Goal: Task Accomplishment & Management: Manage account settings

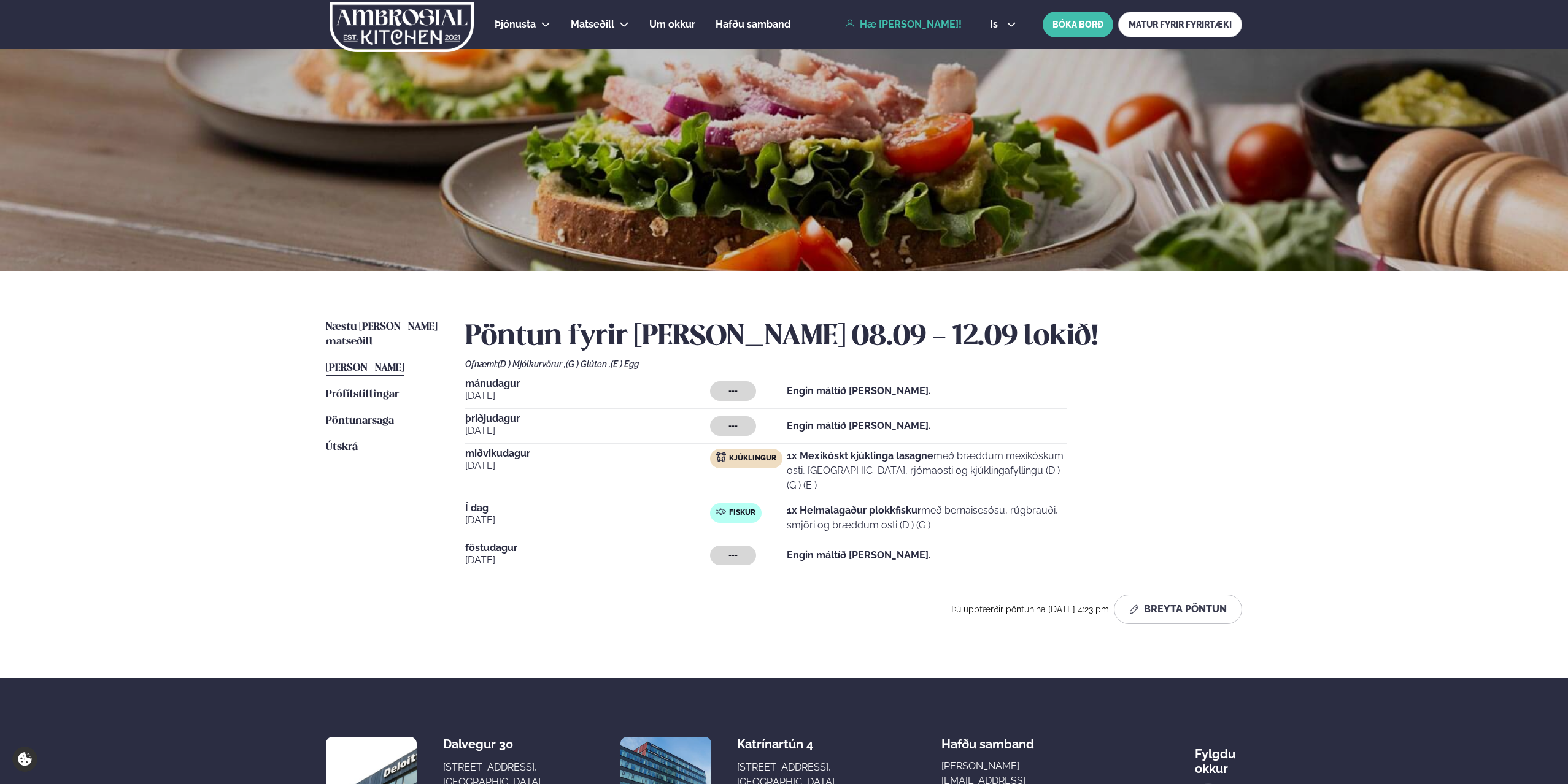
click at [372, 363] on span "[PERSON_NAME]" at bounding box center [365, 368] width 79 height 10
click at [379, 324] on span "Næstu [PERSON_NAME] matseðill" at bounding box center [382, 335] width 111 height 26
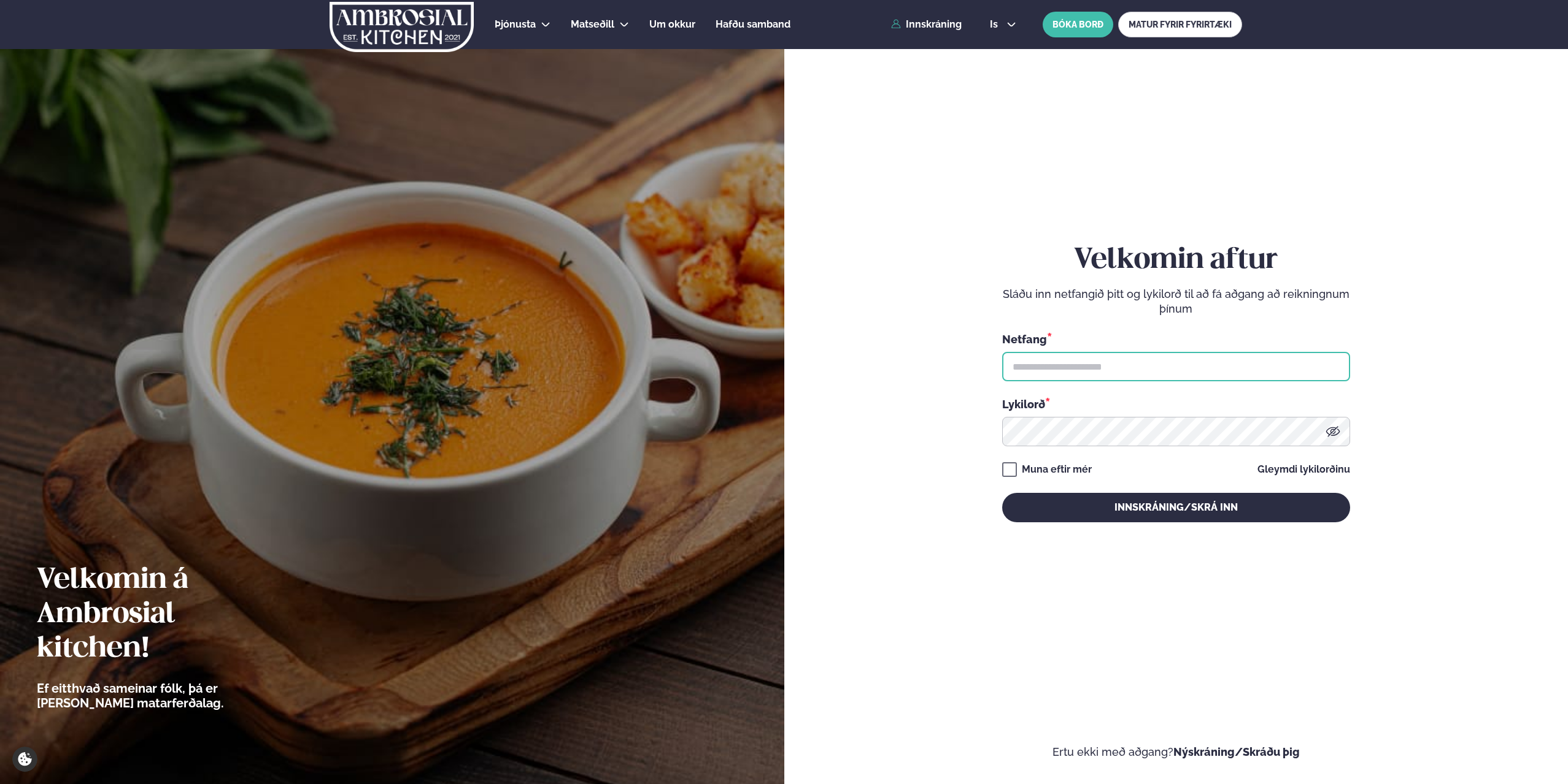
click at [1084, 361] on input "text" at bounding box center [1175, 367] width 348 height 29
type input "**********"
click at [1002, 493] on button "Innskráning/Skrá inn" at bounding box center [1175, 507] width 348 height 29
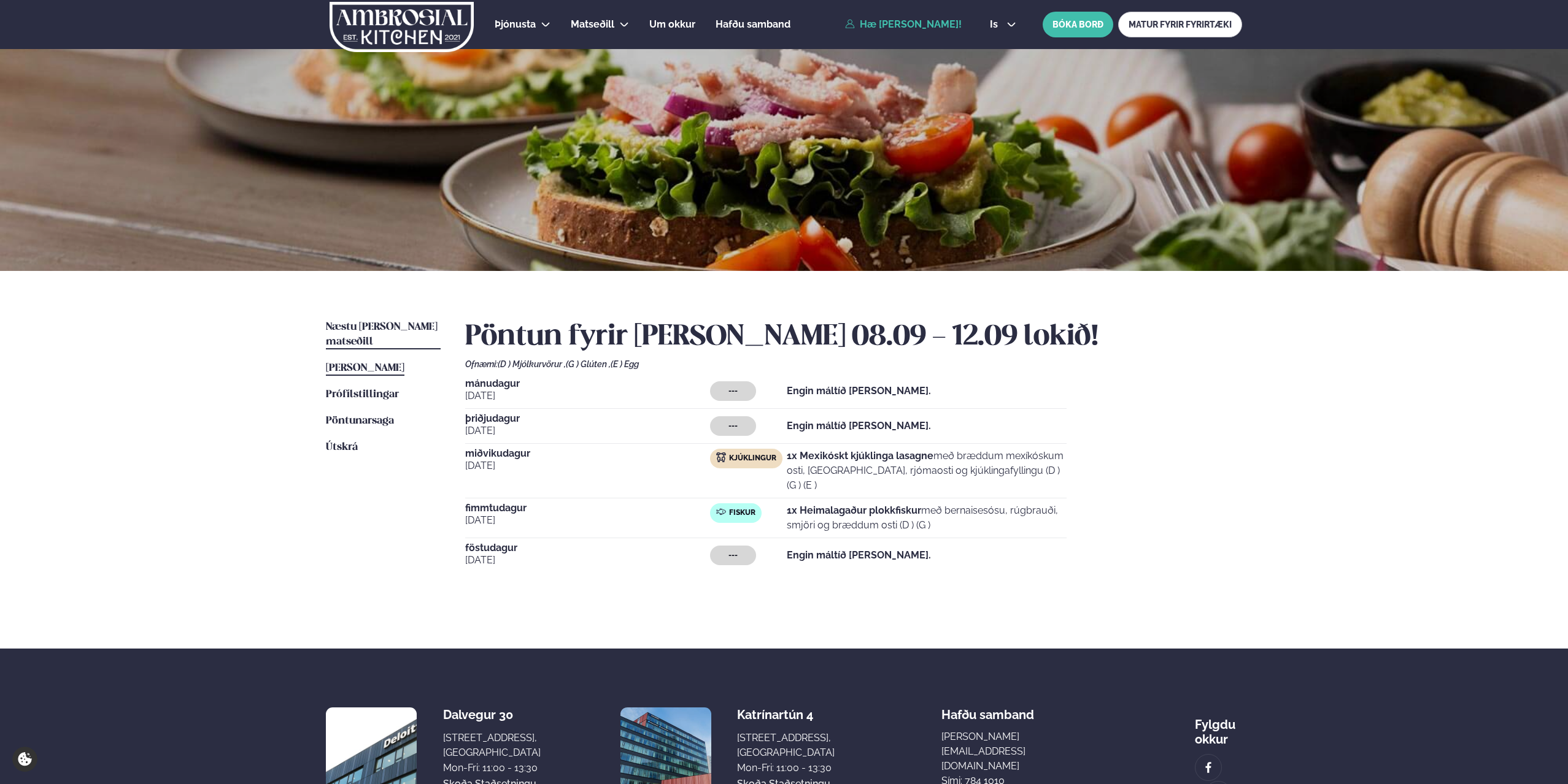
click at [377, 326] on span "Næstu [PERSON_NAME] matseðill" at bounding box center [382, 335] width 111 height 26
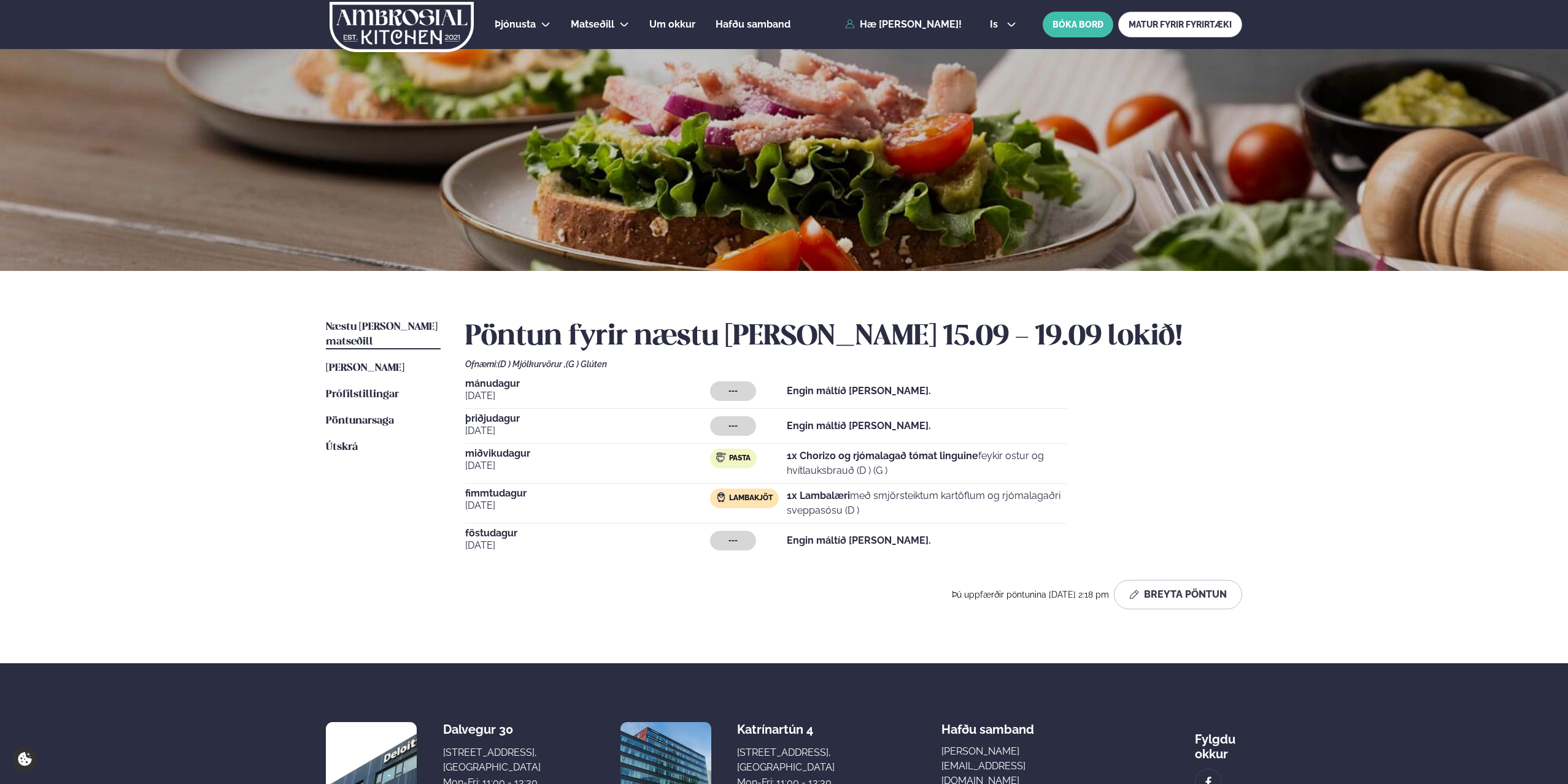
click at [728, 457] on div "Pasta" at bounding box center [732, 459] width 47 height 20
click at [1191, 594] on button "Breyta Pöntun" at bounding box center [1178, 595] width 128 height 29
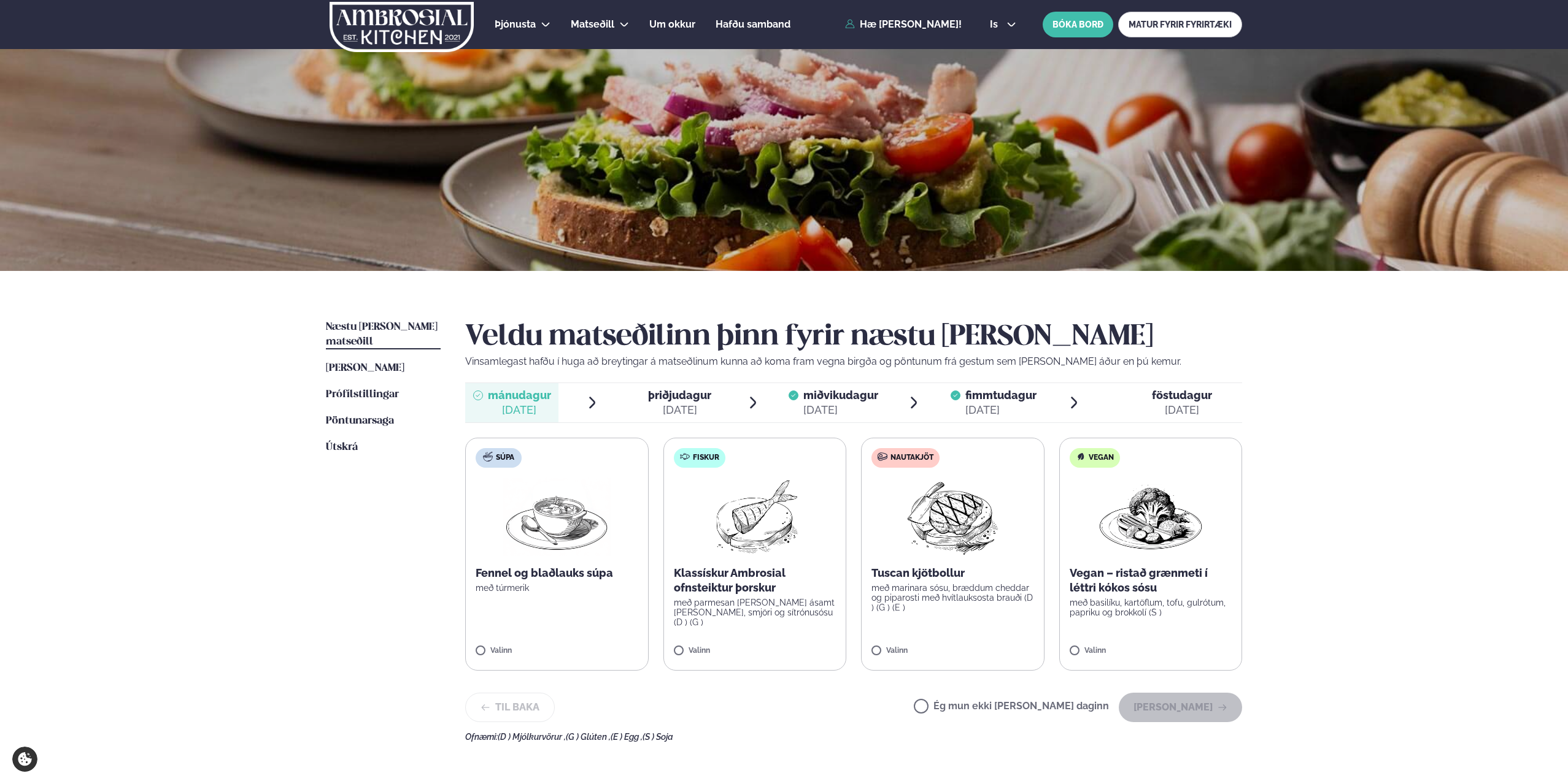
click at [1000, 399] on span "fimmtudagur" at bounding box center [1001, 395] width 71 height 13
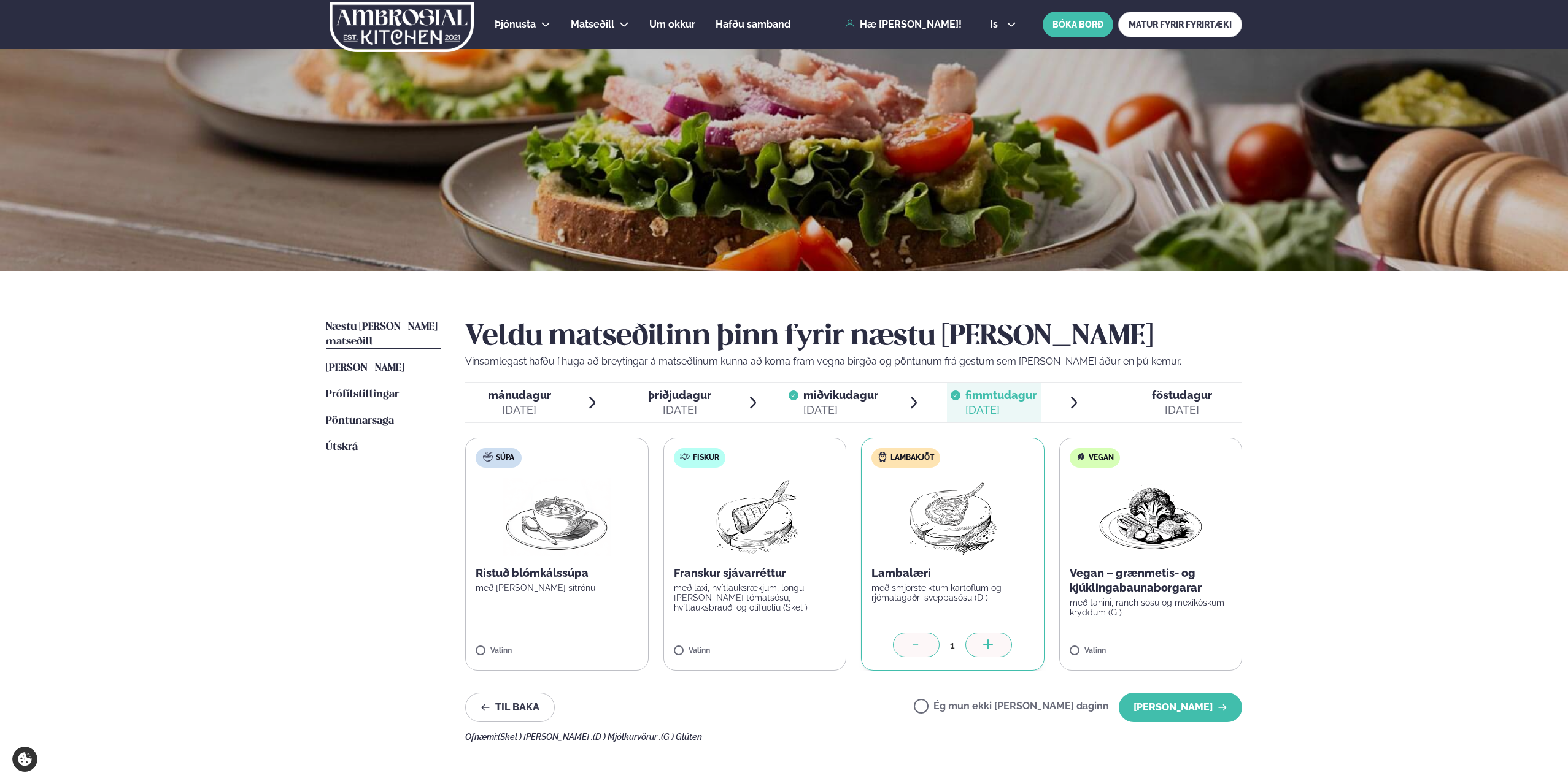
click at [912, 643] on icon at bounding box center [915, 645] width 12 height 12
click at [679, 404] on div "[DATE]" at bounding box center [679, 410] width 63 height 15
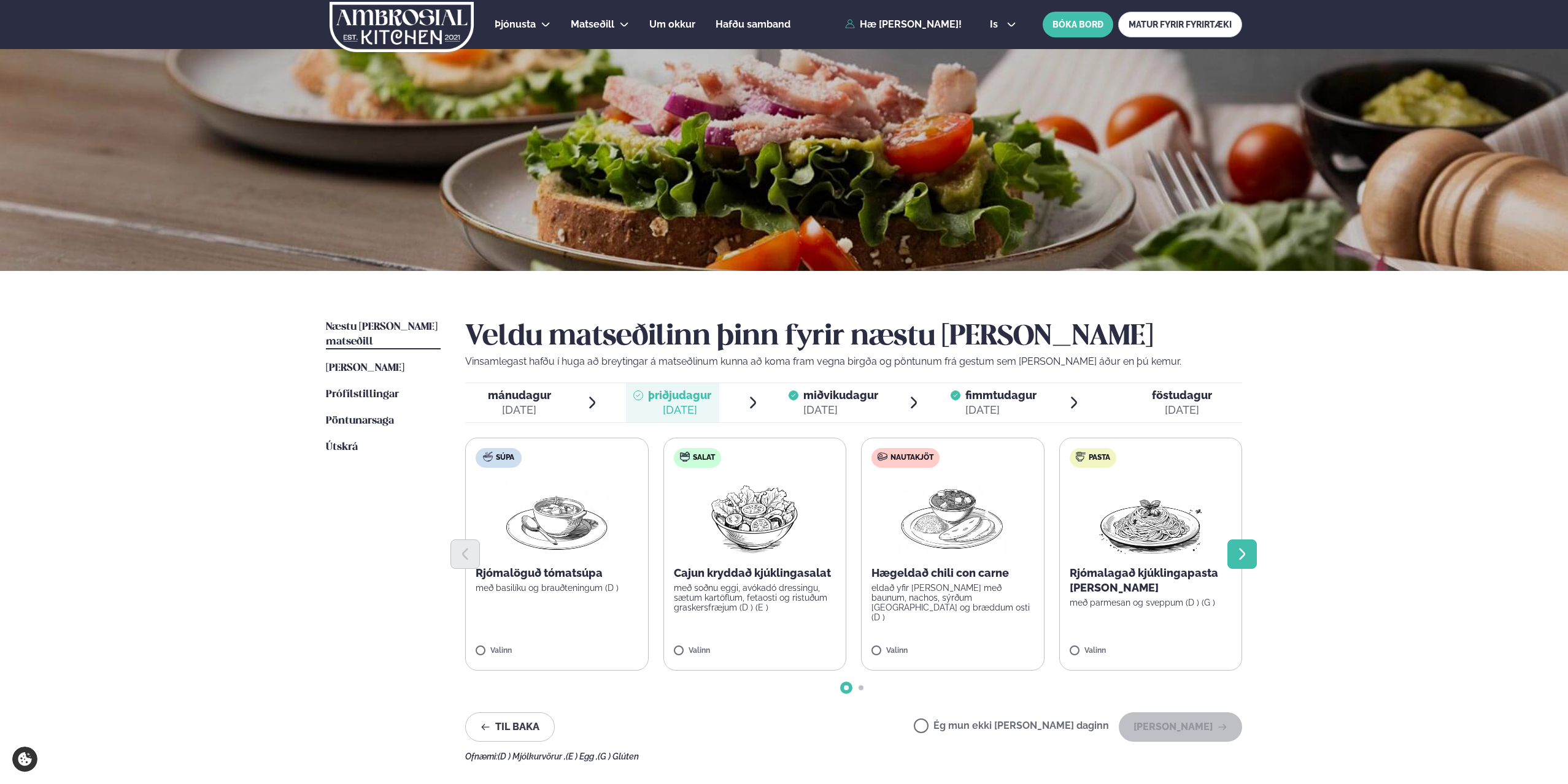
click at [1234, 552] on button "Next slide" at bounding box center [1242, 554] width 29 height 29
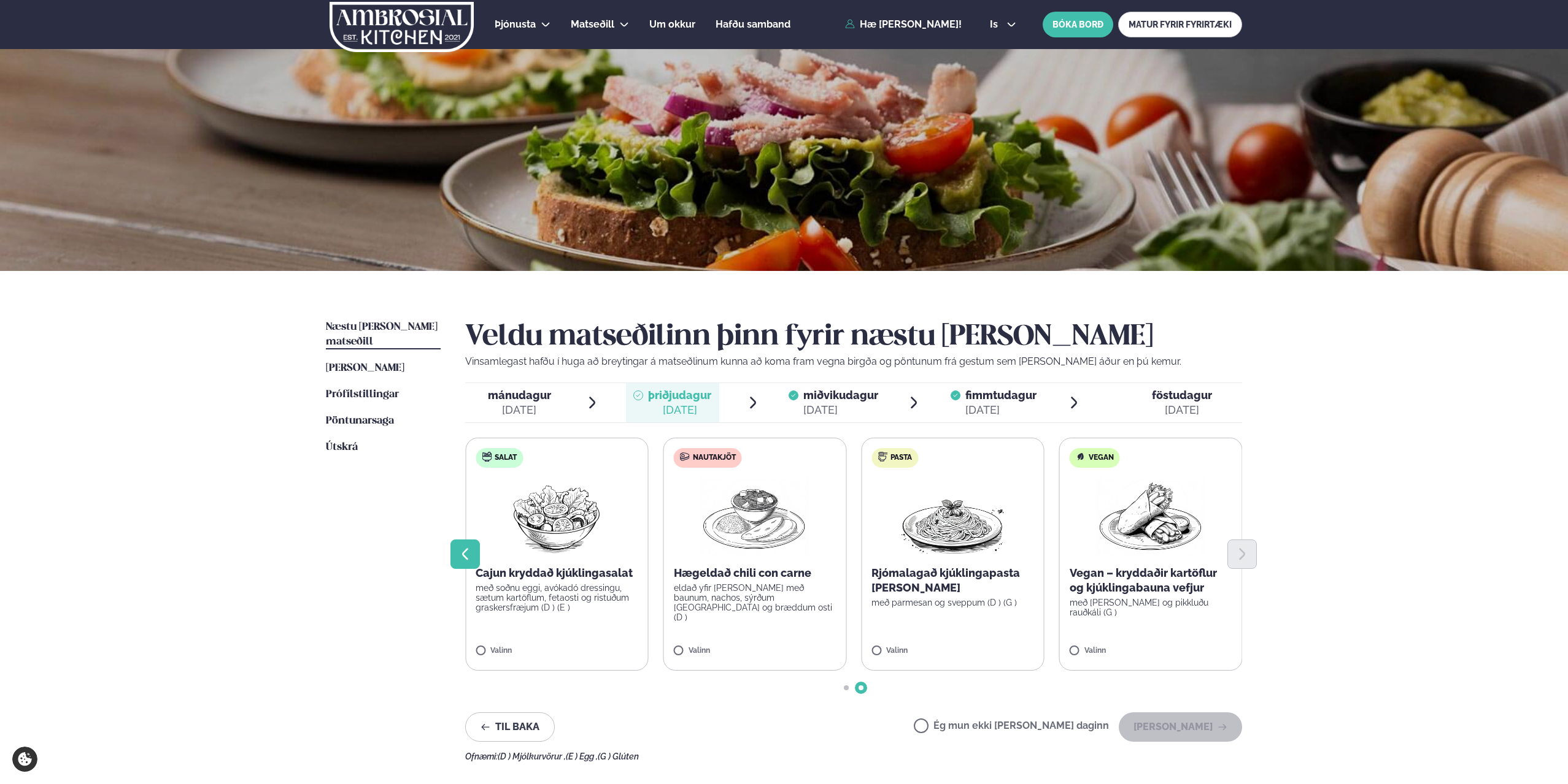
click at [463, 559] on icon "Previous slide" at bounding box center [465, 554] width 15 height 15
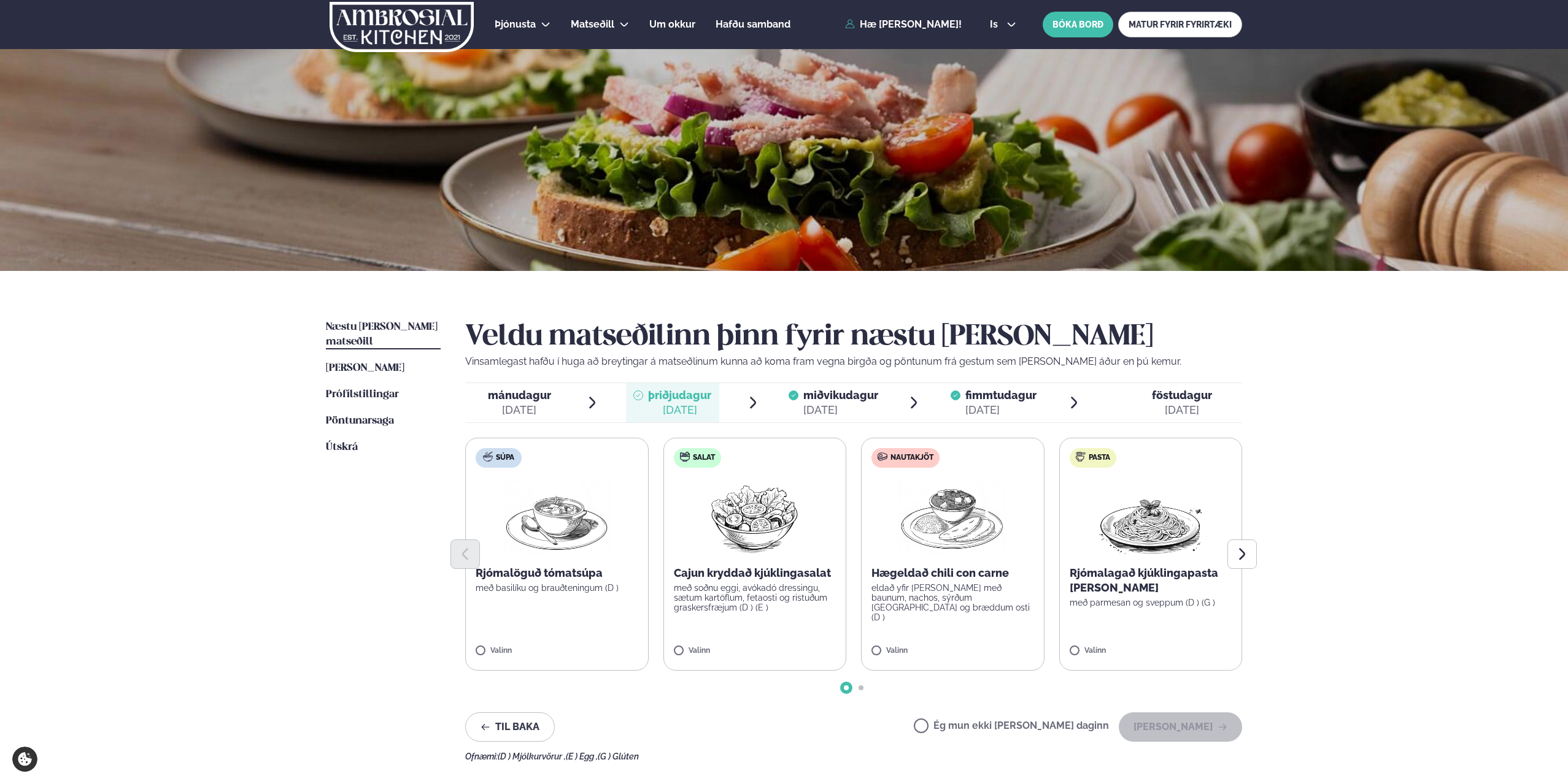
click at [970, 540] on div at bounding box center [853, 554] width 777 height 29
click at [877, 646] on label "Nautakjöt Hægeldað chili con carne eldað yfir [PERSON_NAME] með baunum, nachos,…" at bounding box center [952, 554] width 184 height 233
click at [1182, 723] on button "[PERSON_NAME]" at bounding box center [1180, 727] width 123 height 29
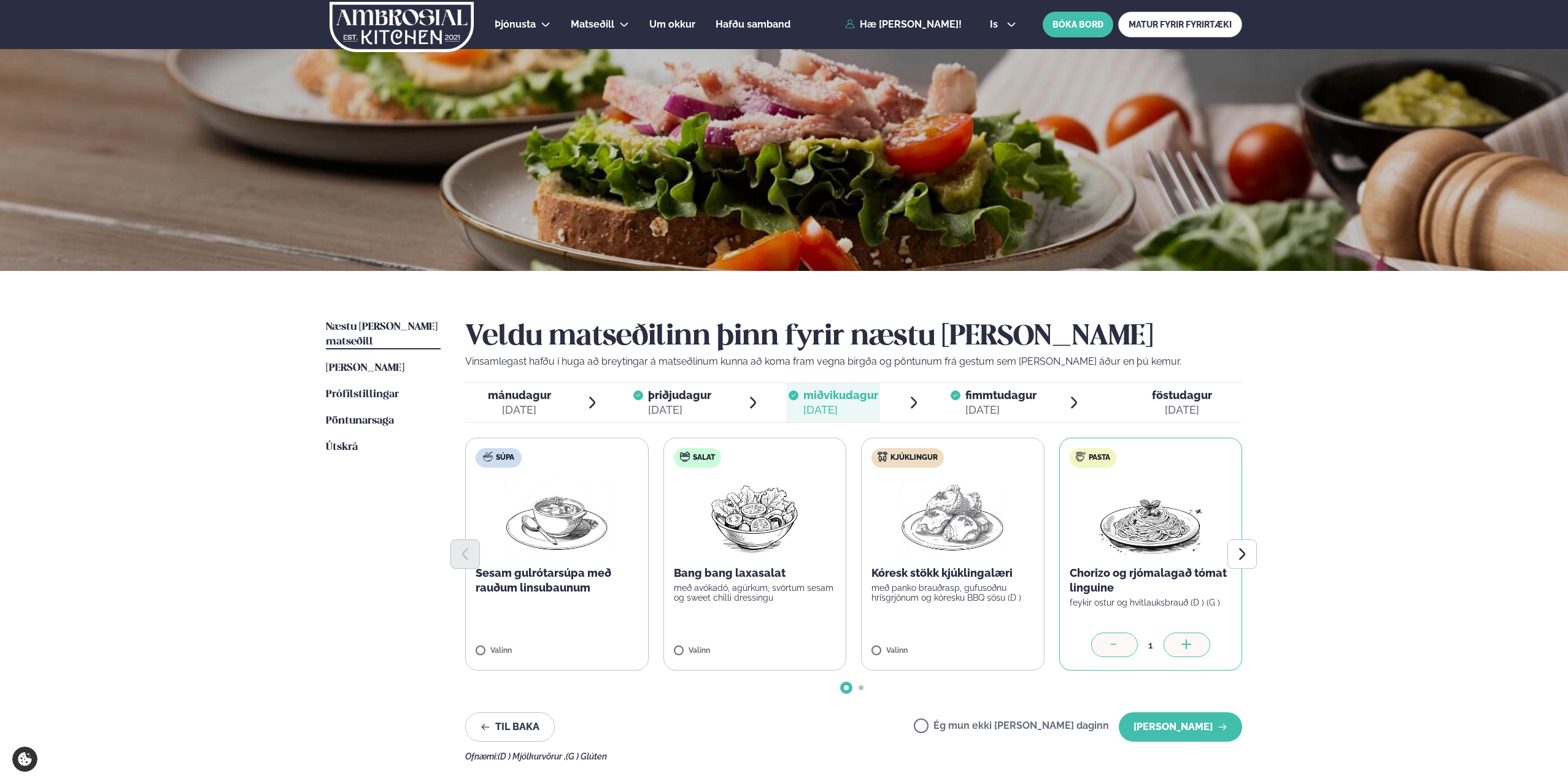
click at [1006, 398] on span "fimmtudagur" at bounding box center [1001, 395] width 71 height 13
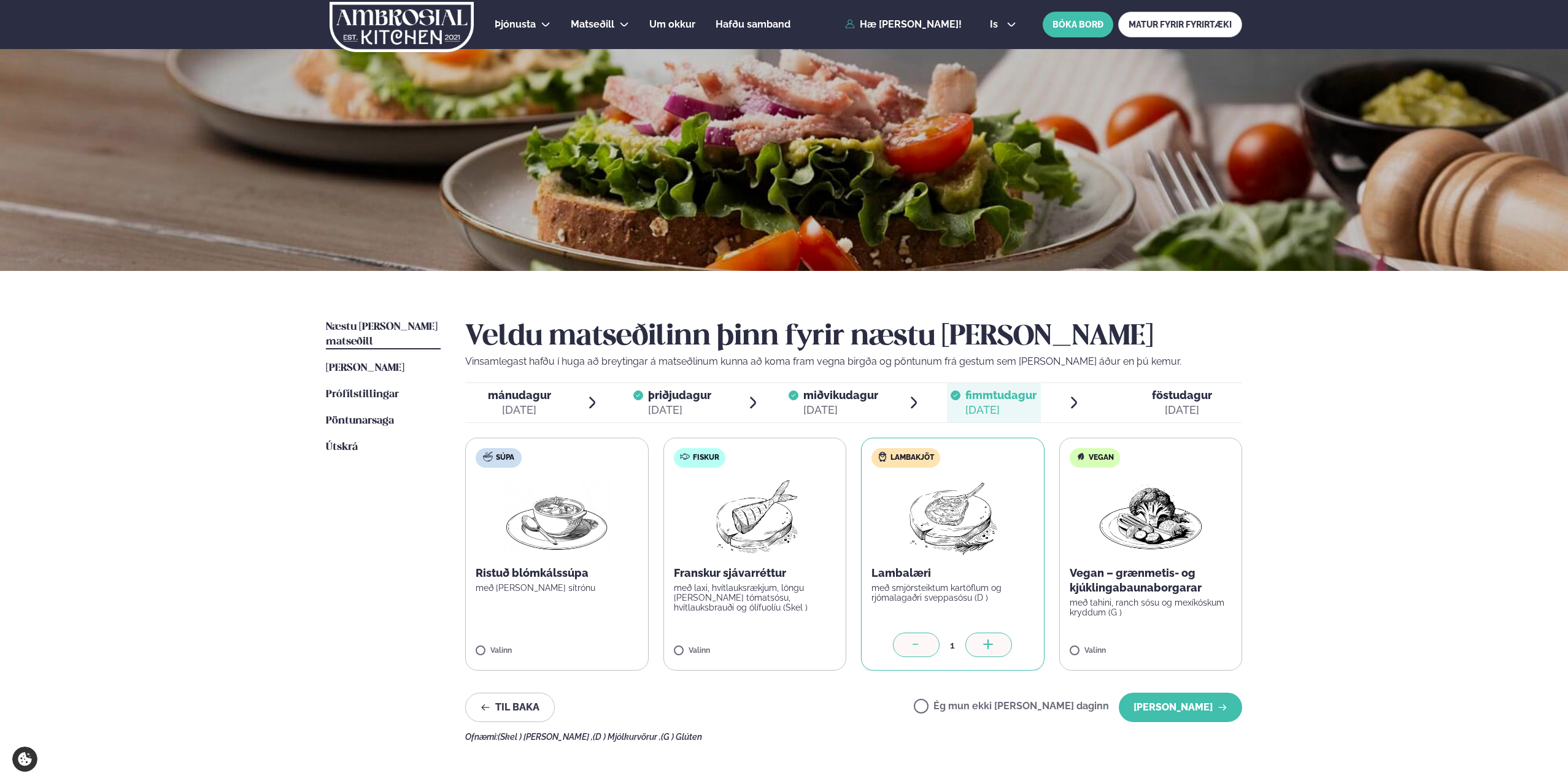
click at [911, 646] on icon at bounding box center [915, 645] width 12 height 12
click at [962, 704] on label "Ég mun ekki [PERSON_NAME] daginn" at bounding box center [1012, 708] width 195 height 13
click at [1187, 713] on button "[PERSON_NAME]" at bounding box center [1180, 707] width 123 height 29
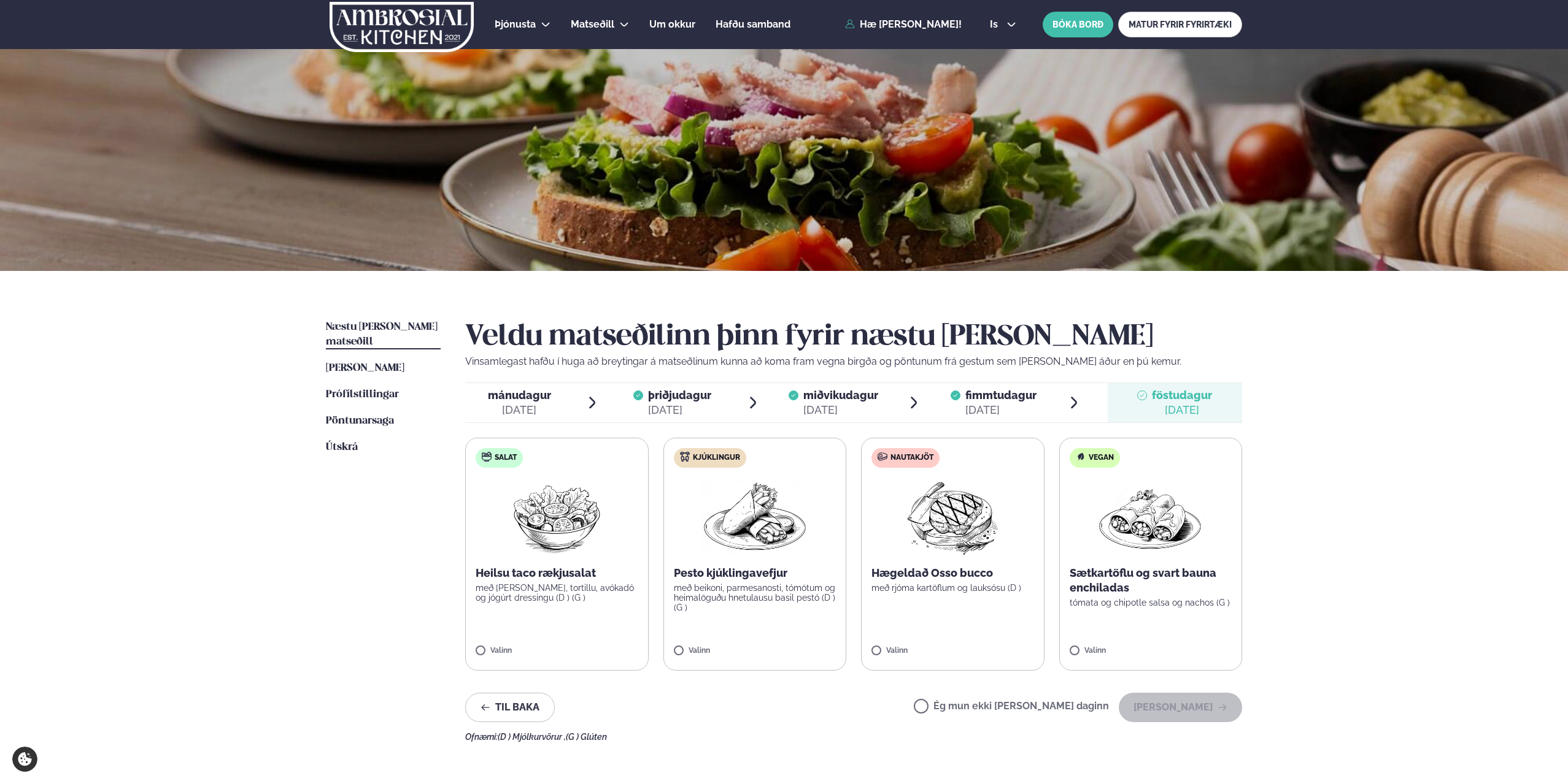
click at [831, 405] on div "[DATE]" at bounding box center [841, 410] width 75 height 15
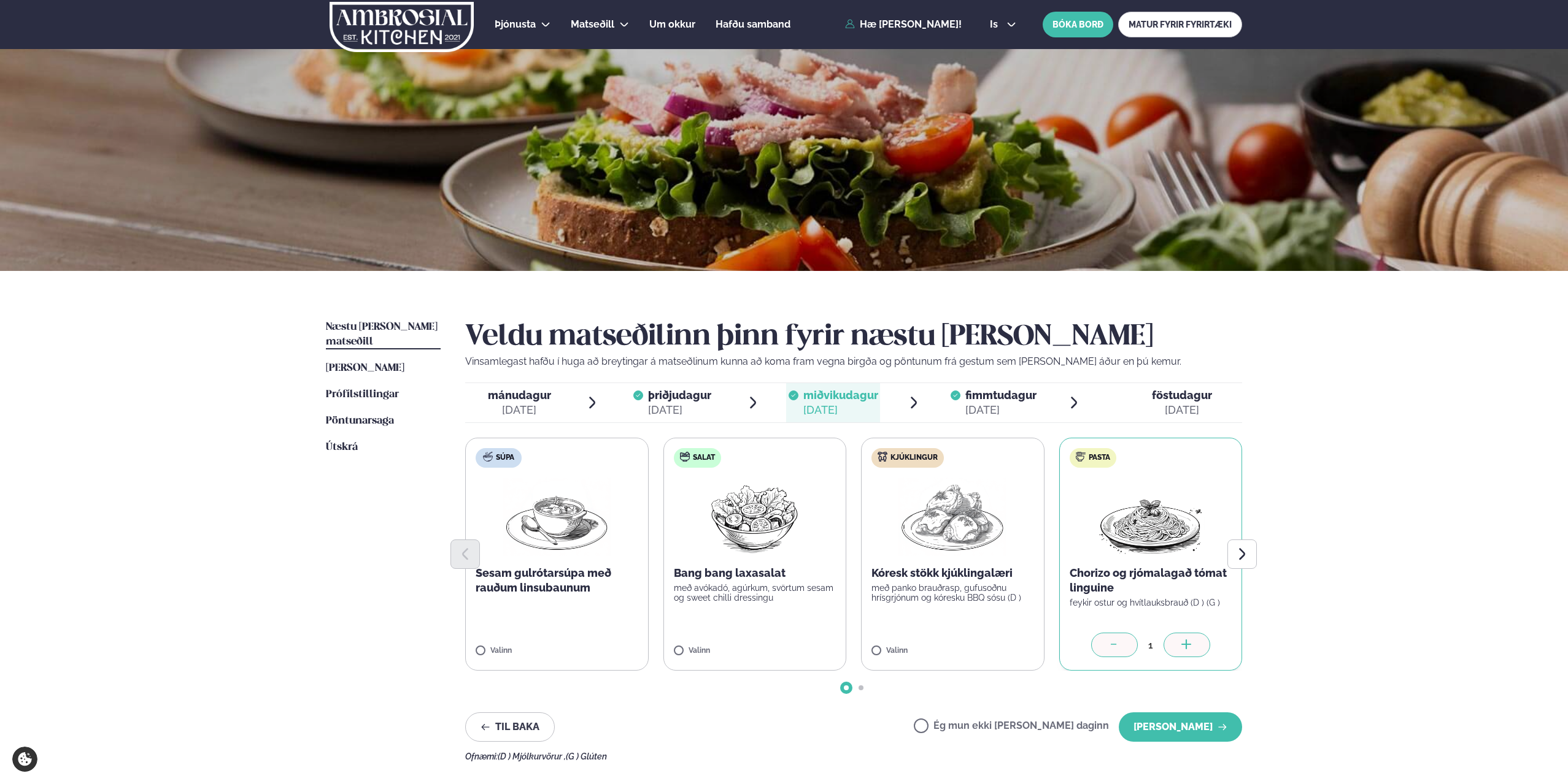
click at [1007, 406] on div "[DATE]" at bounding box center [1001, 410] width 71 height 15
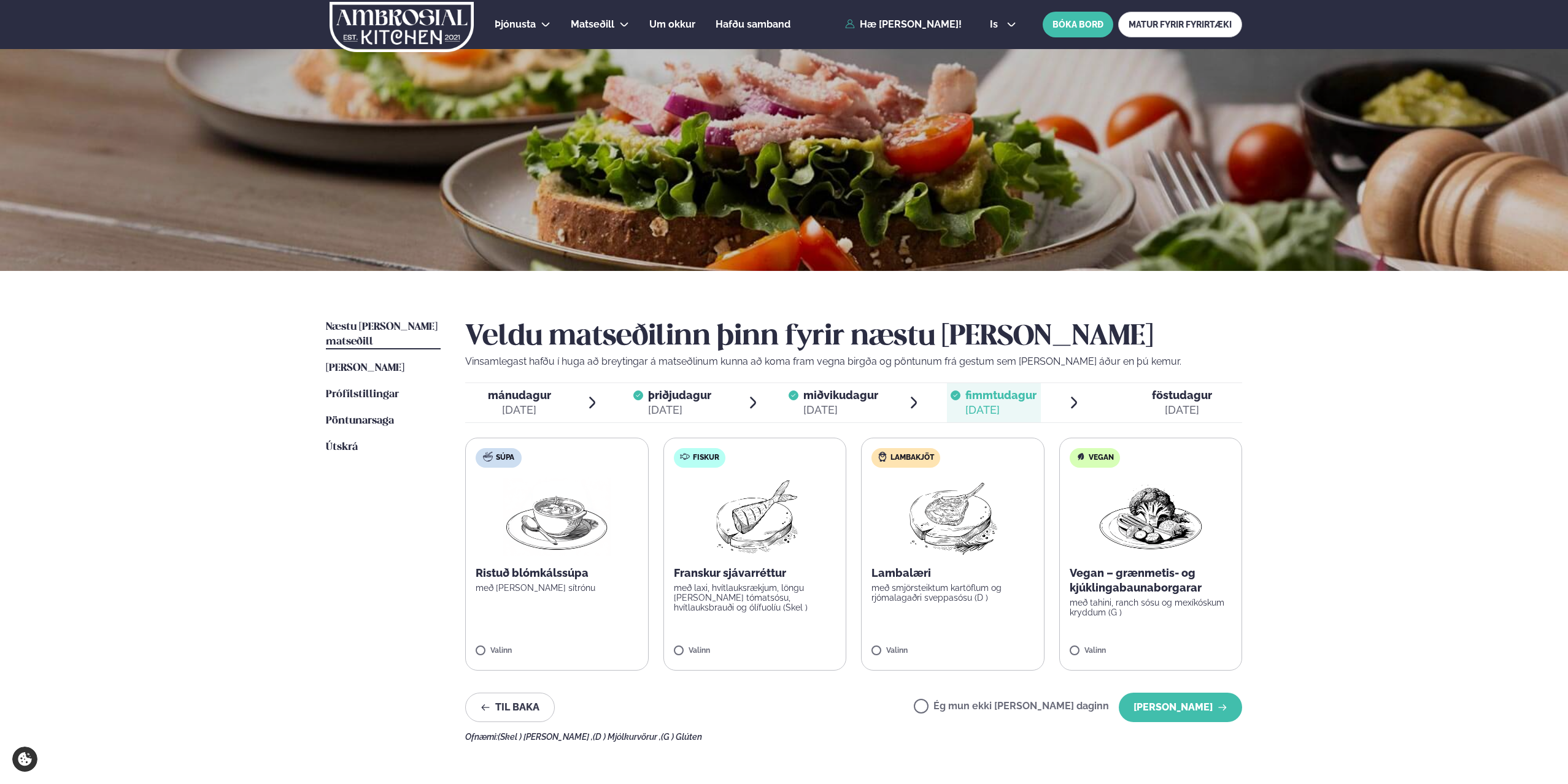
click at [814, 409] on div "[DATE]" at bounding box center [841, 410] width 75 height 15
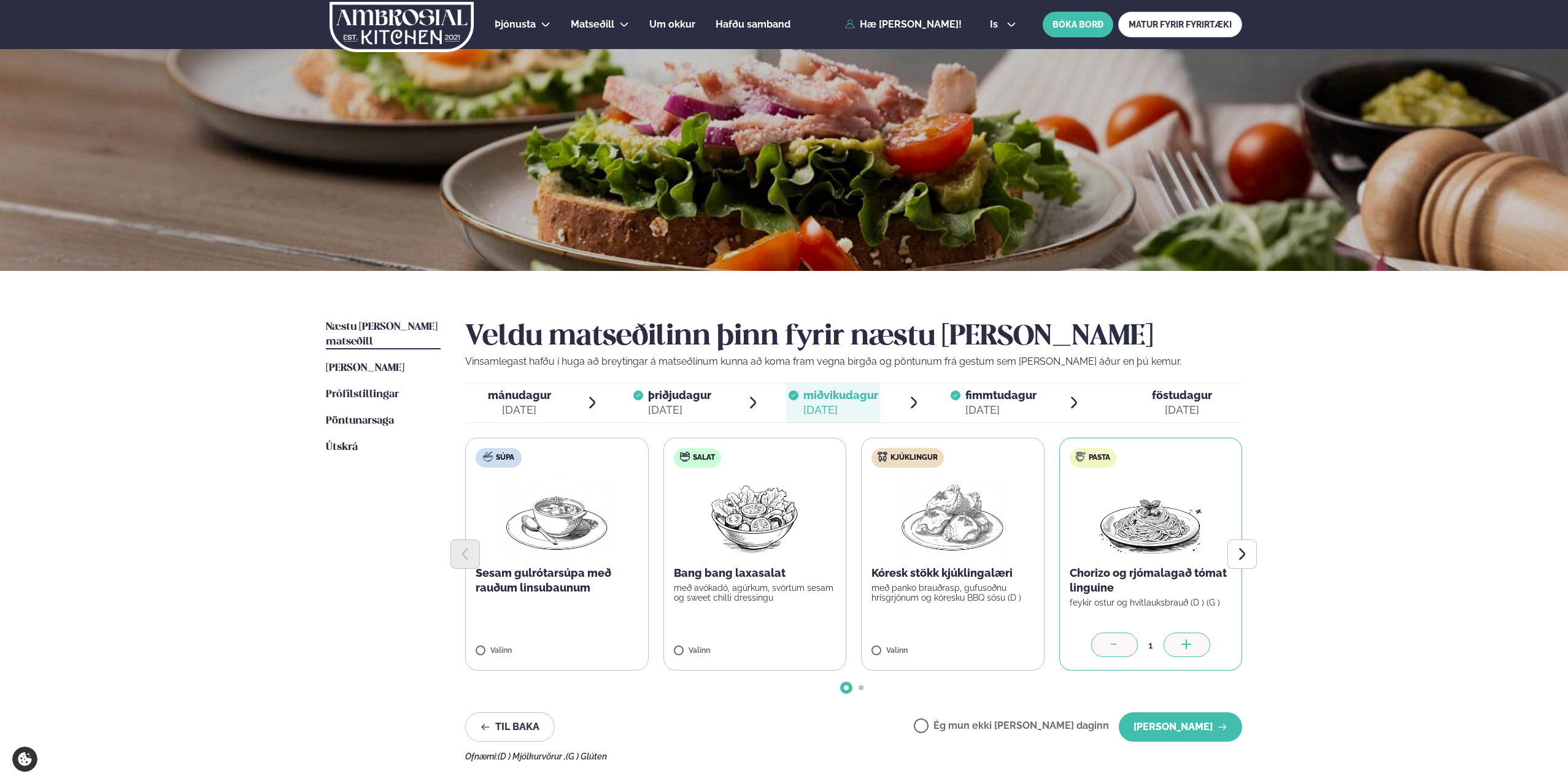
click at [678, 401] on span "þriðjudagur" at bounding box center [679, 395] width 63 height 13
